Goal: Check status: Check status

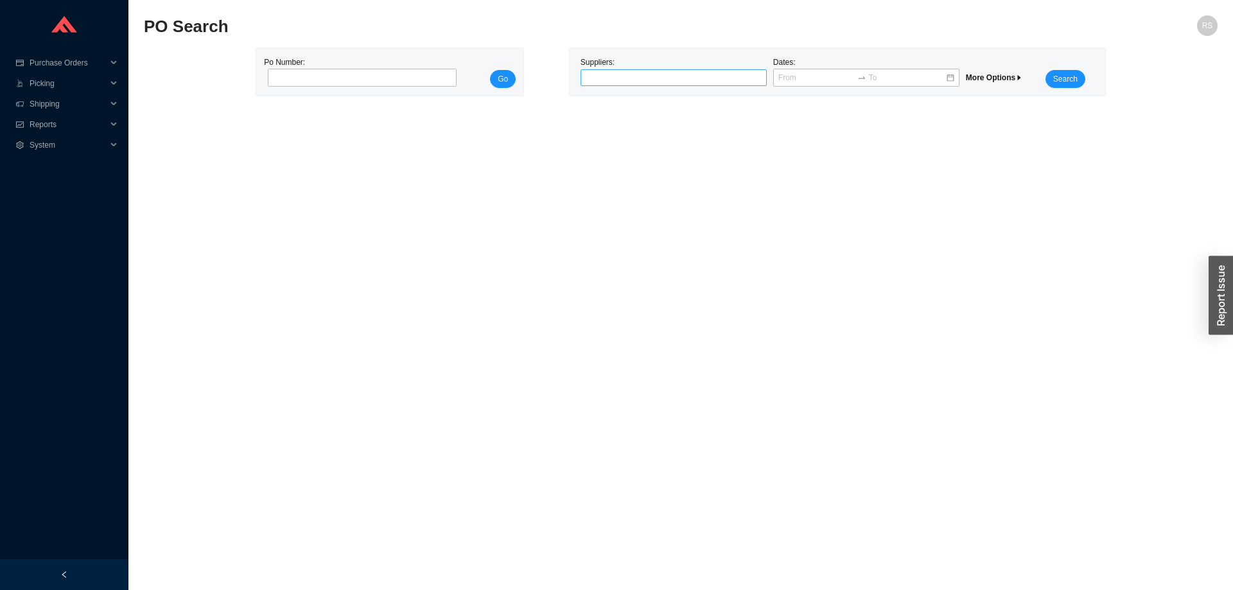
click at [673, 78] on div at bounding box center [668, 77] width 170 height 13
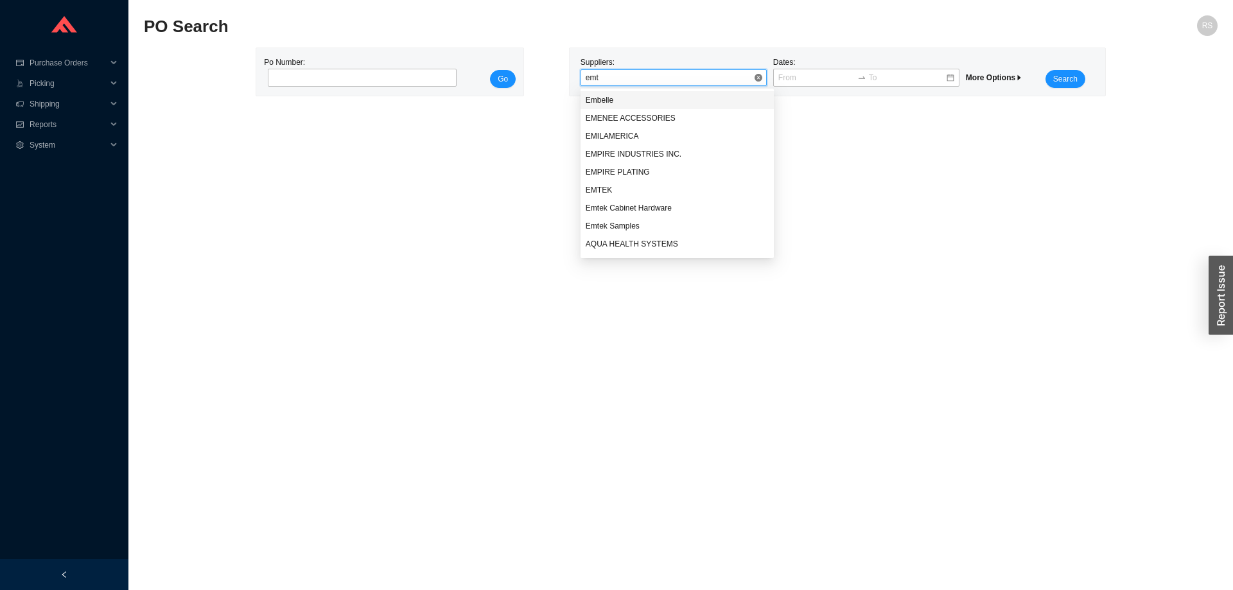
type input "emtek"
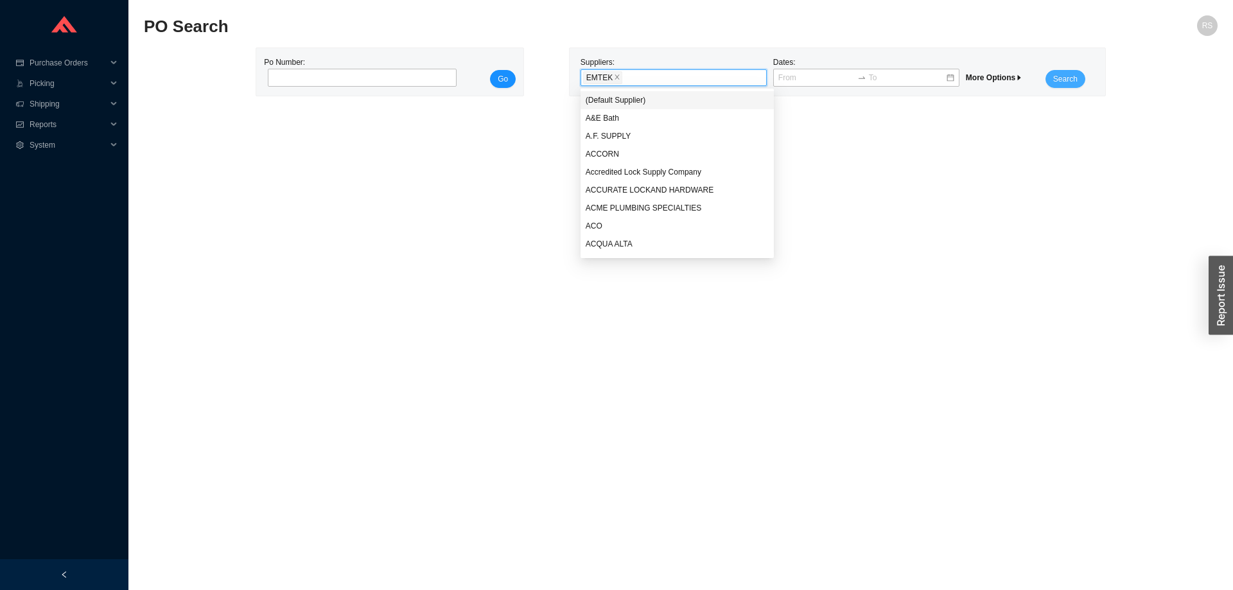
click at [1063, 77] on span "Search" at bounding box center [1065, 79] width 24 height 13
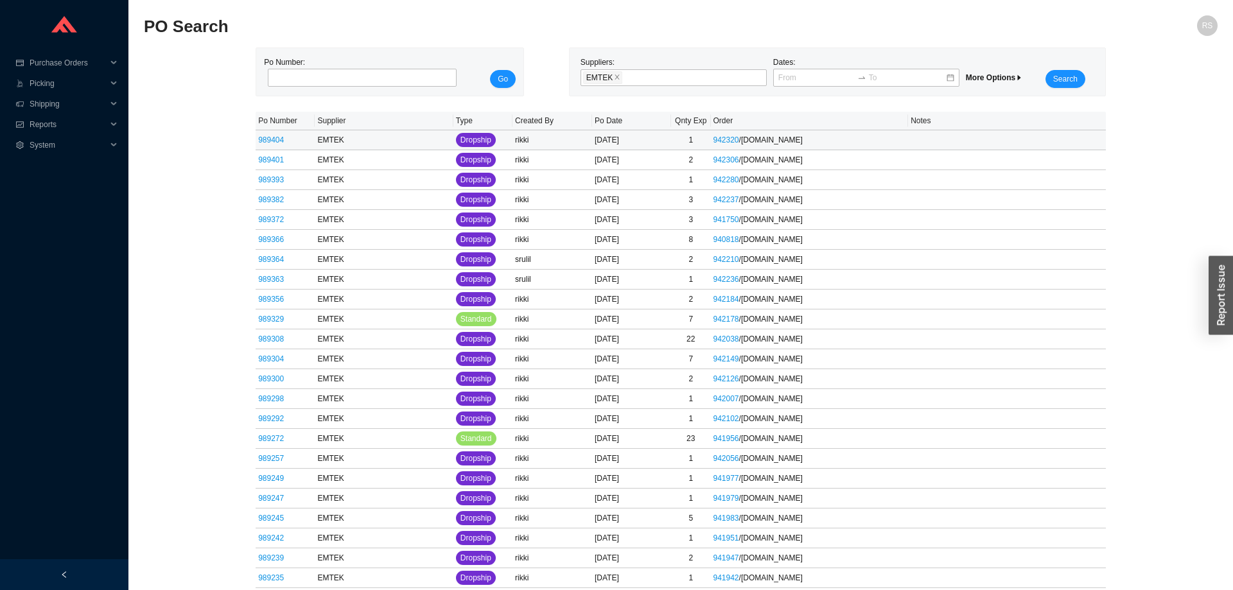
click at [272, 141] on link "989404" at bounding box center [271, 139] width 26 height 9
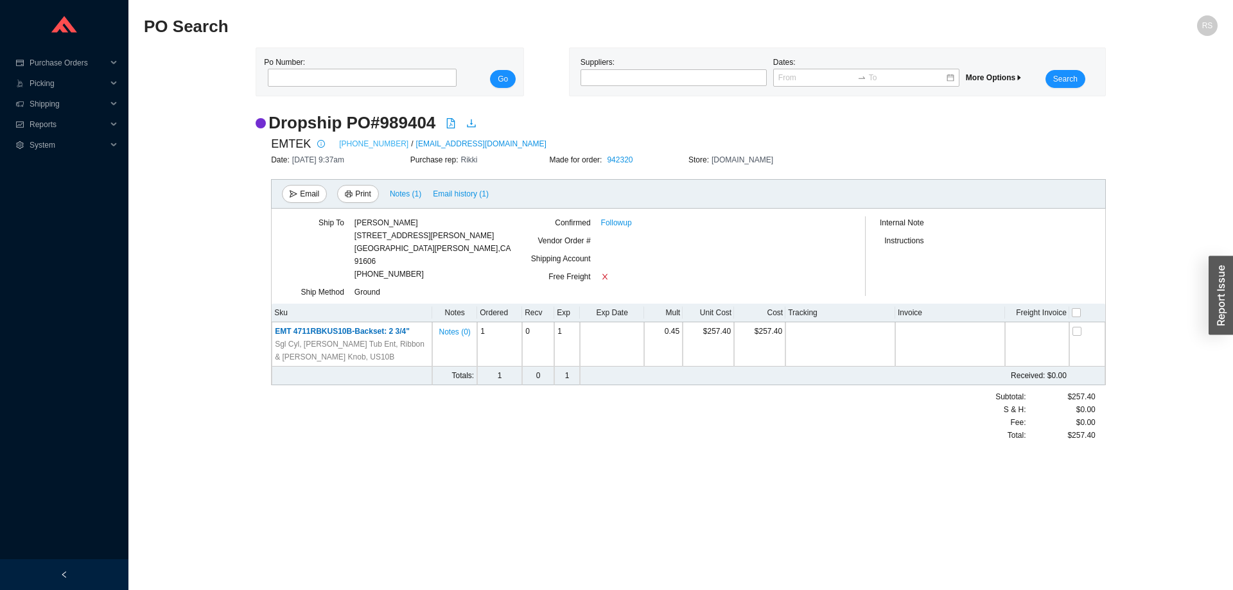
click at [356, 143] on link "[PHONE_NUMBER]" at bounding box center [373, 143] width 69 height 13
